Goal: Task Accomplishment & Management: Use online tool/utility

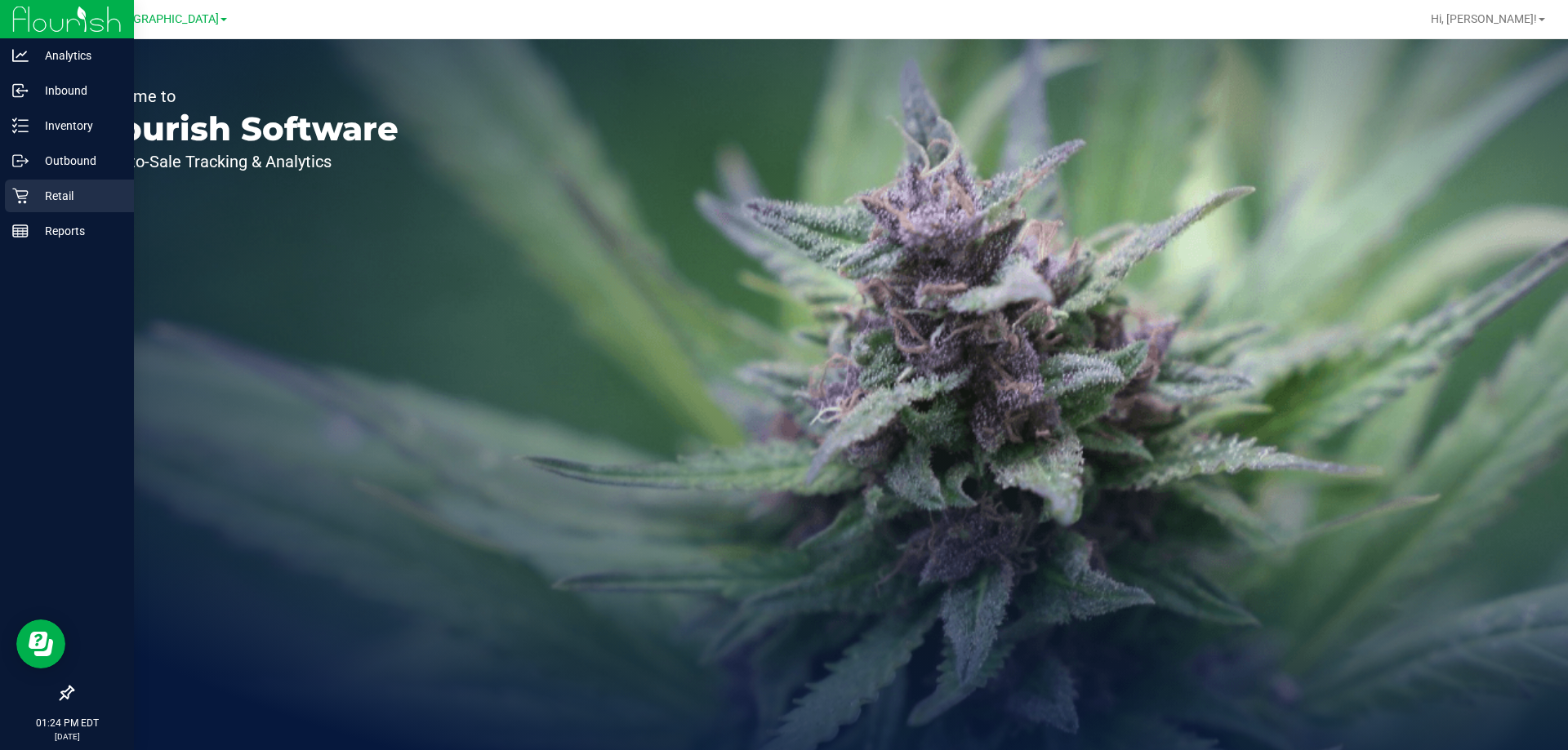
click at [18, 196] on icon at bounding box center [20, 197] width 15 height 15
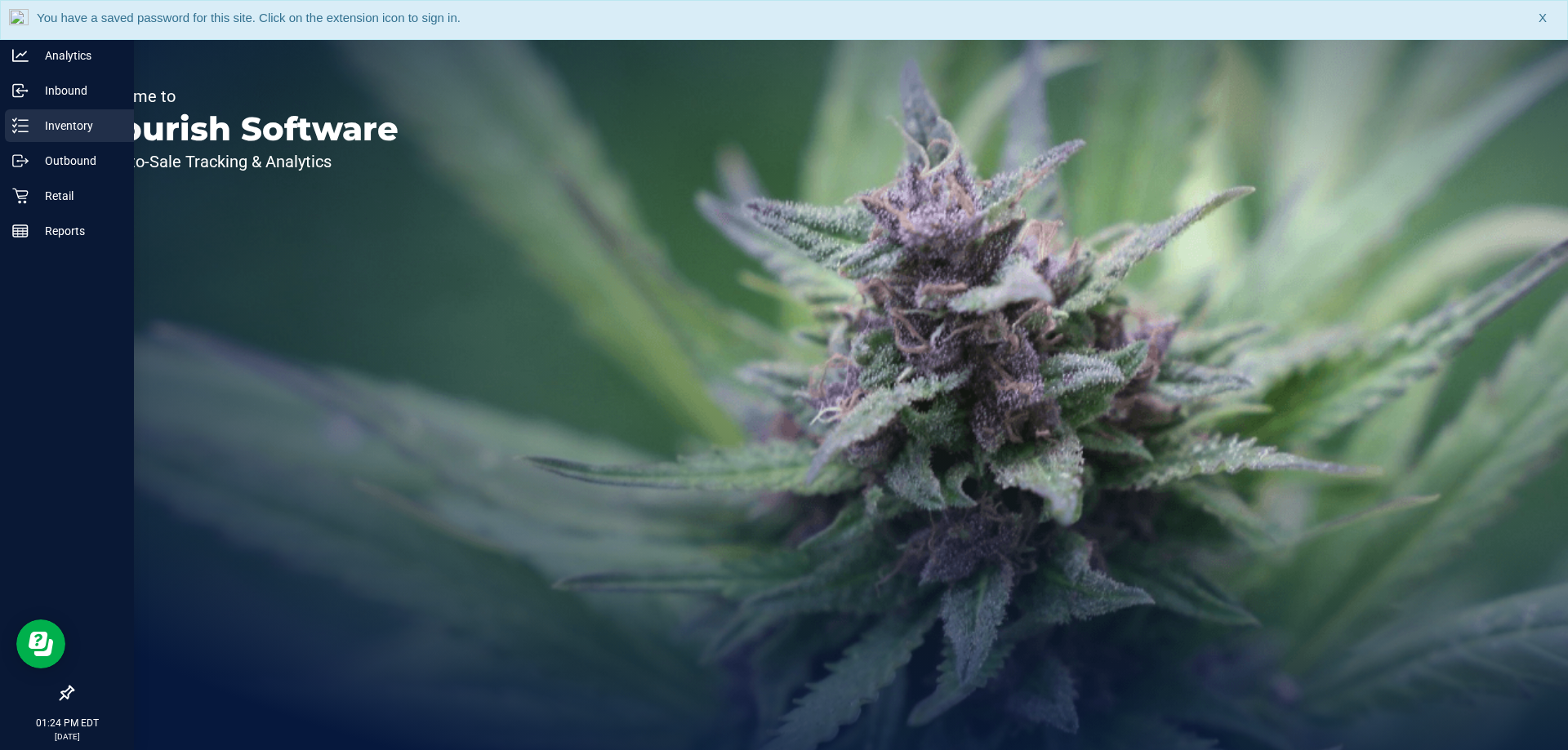
click at [47, 135] on p "Inventory" at bounding box center [78, 125] width 98 height 19
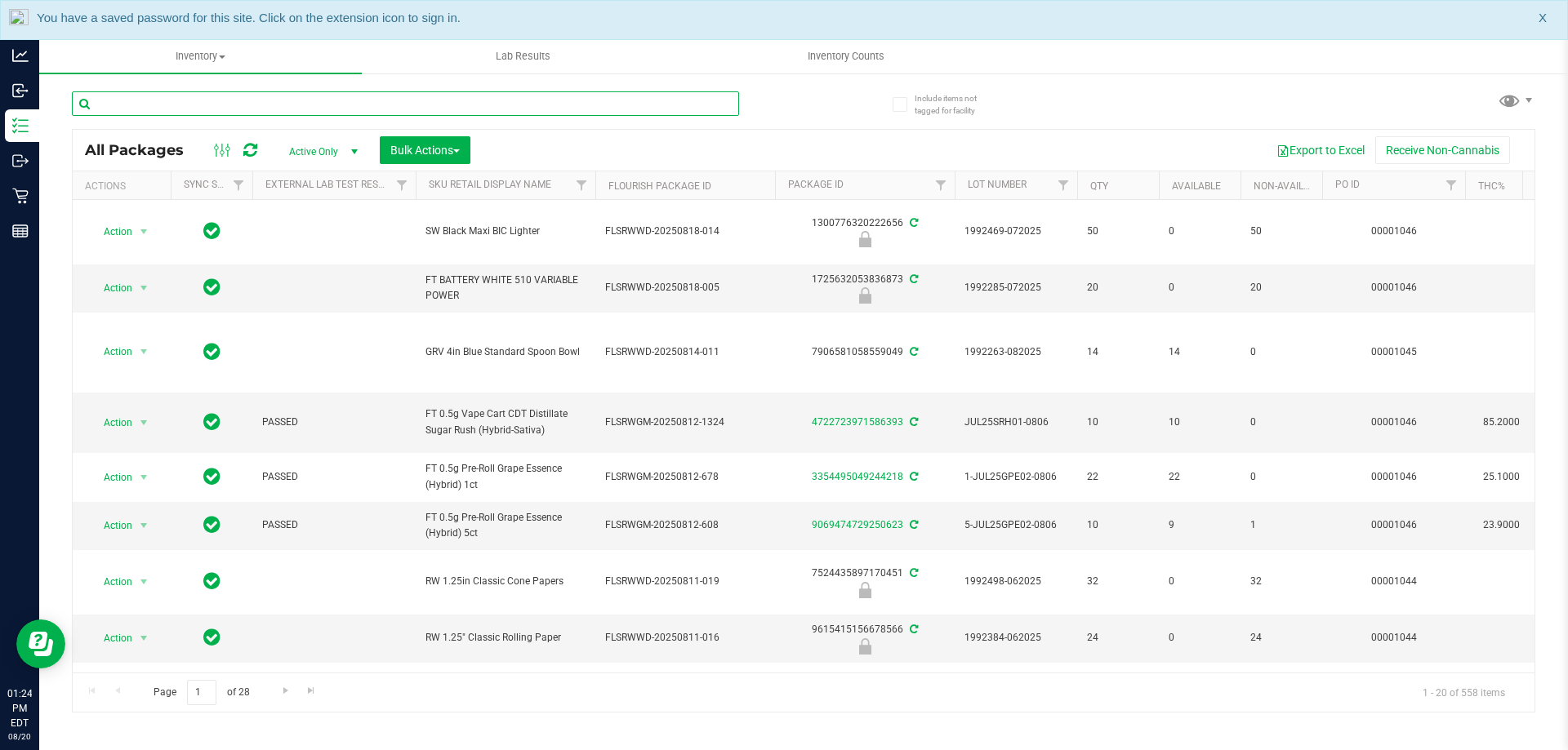
click at [269, 106] on input "text" at bounding box center [405, 103] width 668 height 24
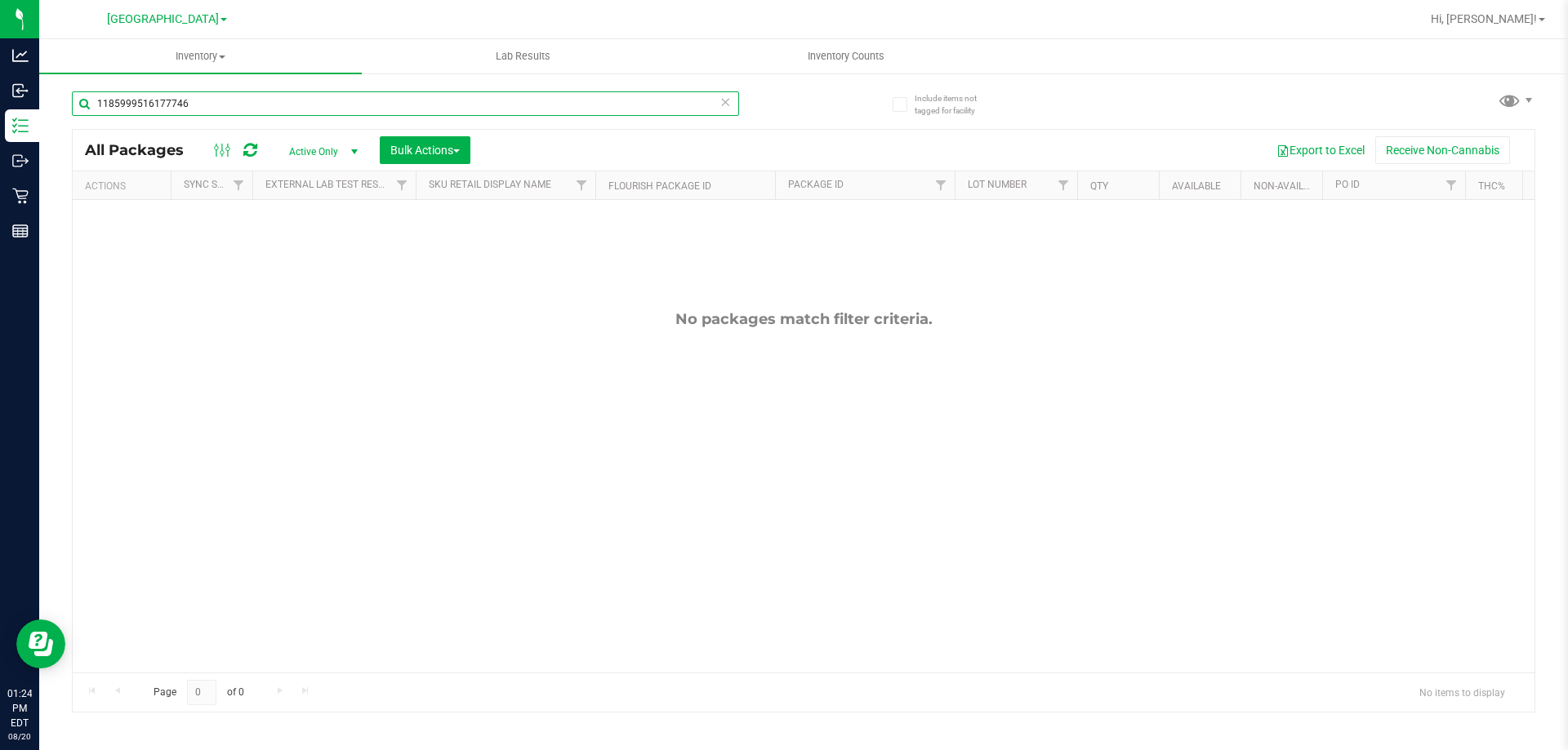
click at [307, 94] on input "1185999516177746" at bounding box center [405, 103] width 668 height 24
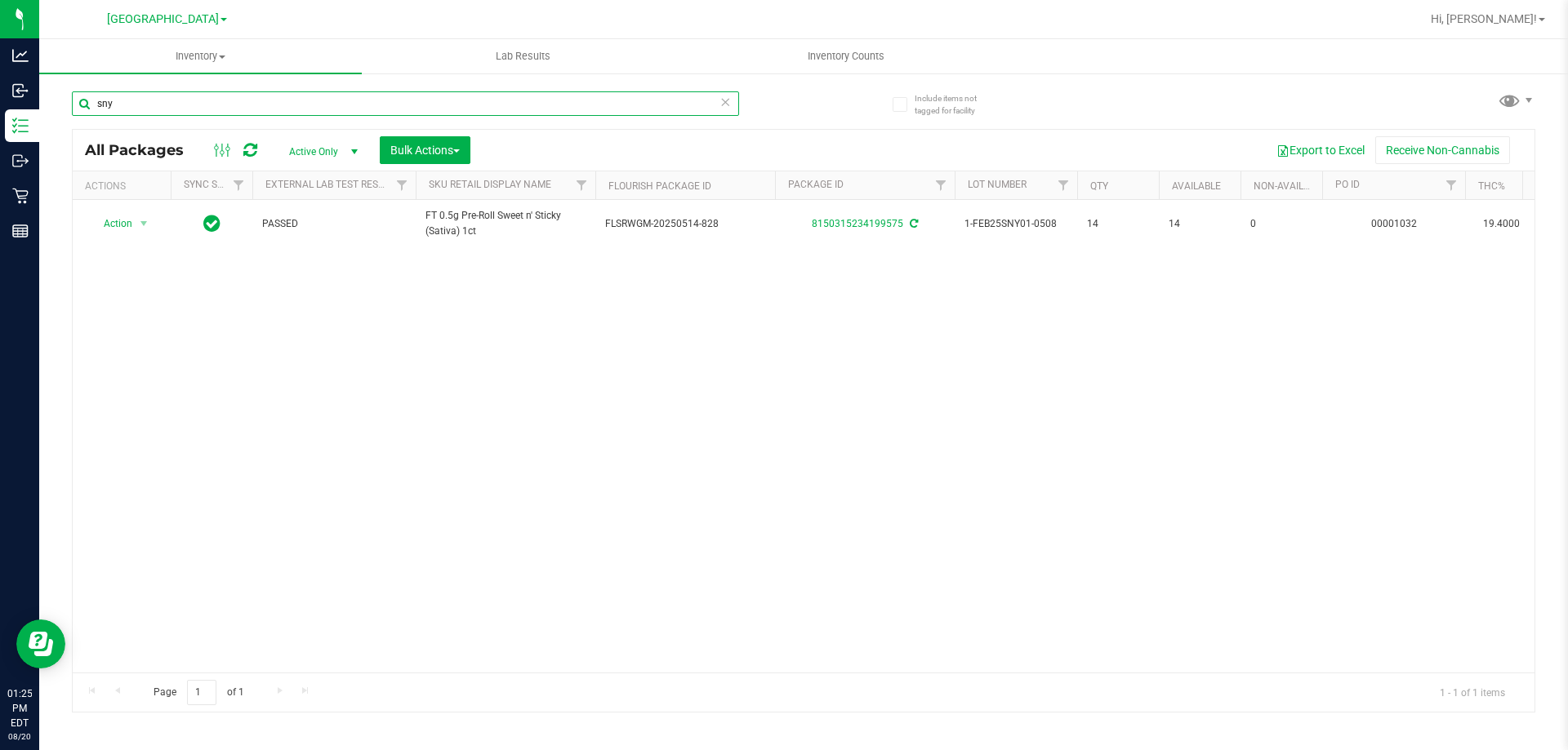
click at [307, 94] on input "sny" at bounding box center [405, 103] width 668 height 24
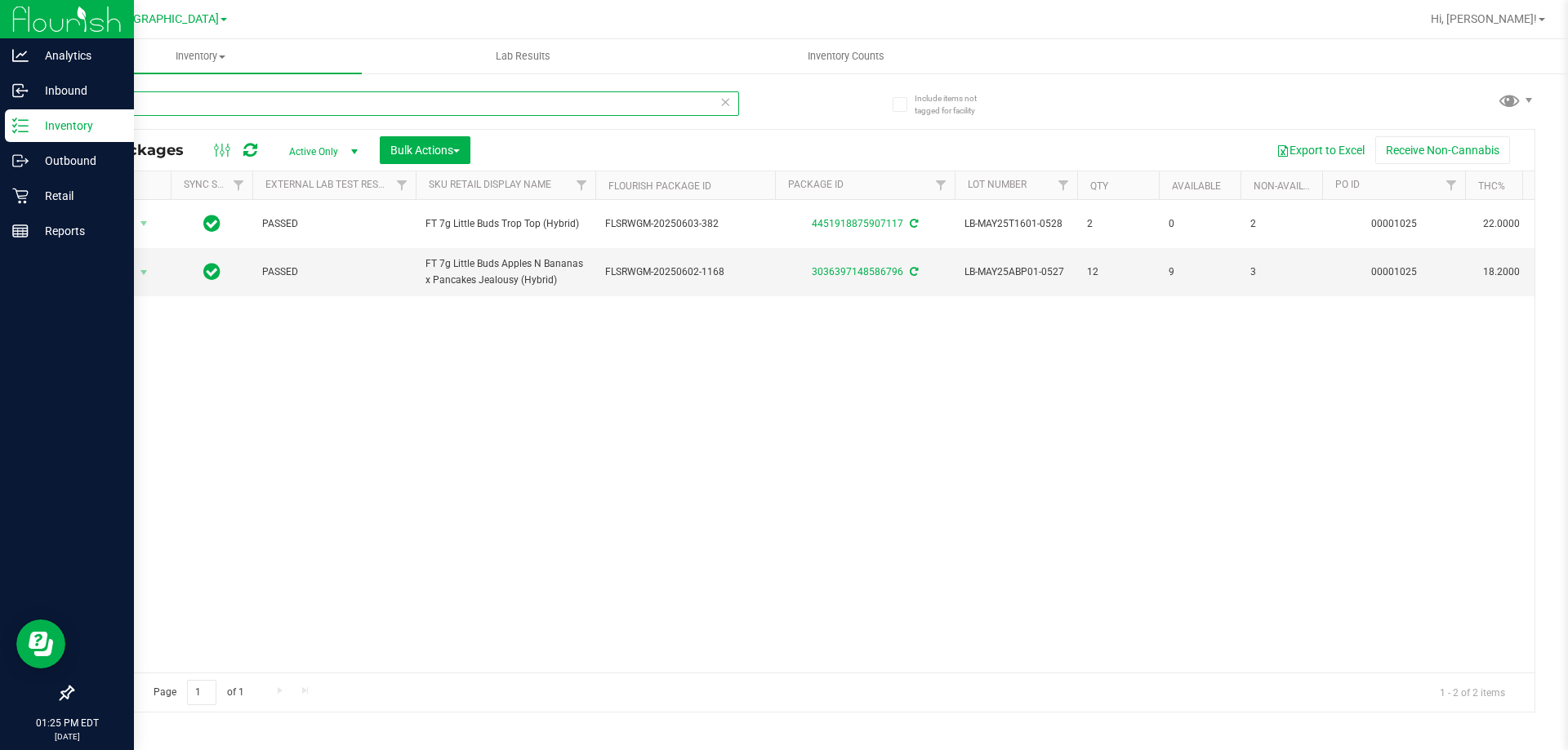
type input "little"
